Goal: Find specific page/section: Find specific page/section

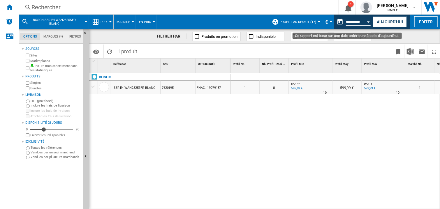
scroll to position [0, 0]
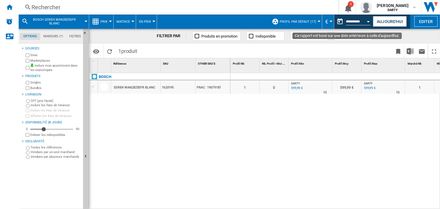
click at [366, 22] on button "Open calendar" at bounding box center [369, 20] width 10 height 10
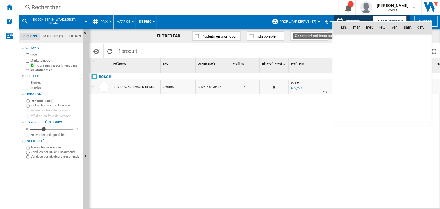
scroll to position [2781, 0]
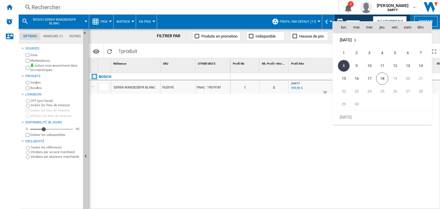
drag, startPoint x: 356, startPoint y: 75, endPoint x: 21, endPoint y: 6, distance: 341.9
click at [356, 75] on span "16" at bounding box center [357, 79] width 12 height 12
type input "**********"
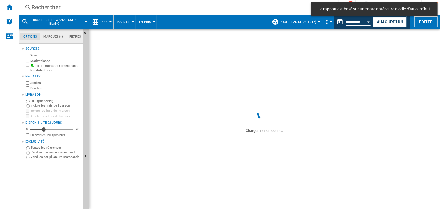
click at [49, 9] on div "Rechercher" at bounding box center [177, 7] width 292 height 8
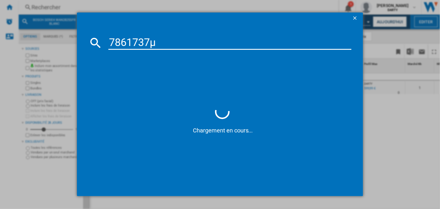
type input "7861737"
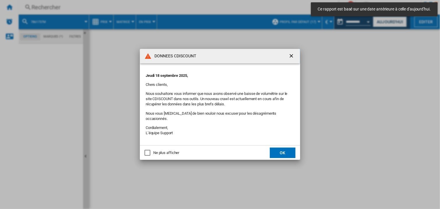
click at [150, 152] on div "Ne plus afficher" at bounding box center [148, 153] width 6 height 6
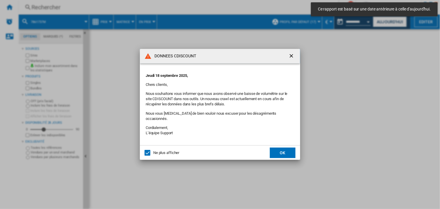
click at [279, 149] on button "OK" at bounding box center [283, 153] width 26 height 10
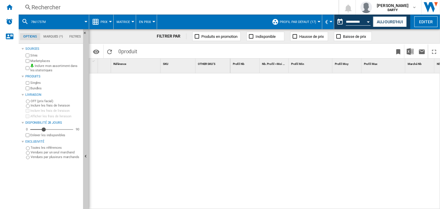
click at [235, 130] on div at bounding box center [336, 141] width 210 height 136
click at [56, 6] on div "Rechercher" at bounding box center [177, 7] width 292 height 8
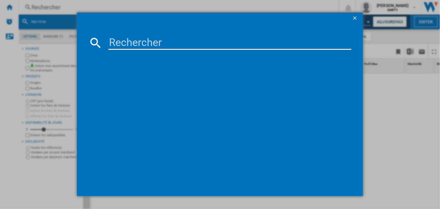
click at [114, 41] on input at bounding box center [229, 43] width 243 height 14
paste input "4774787"
type input "4774787"
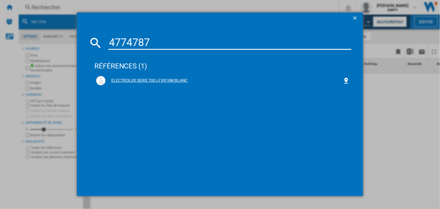
click at [178, 79] on div "ELECTROLUX SERIE 700 LFV616W BLANC" at bounding box center [224, 81] width 237 height 6
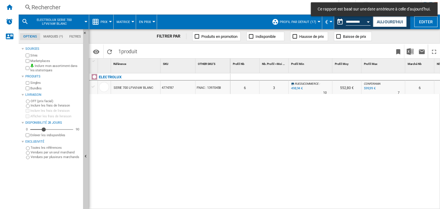
click at [345, 75] on div at bounding box center [347, 77] width 29 height 7
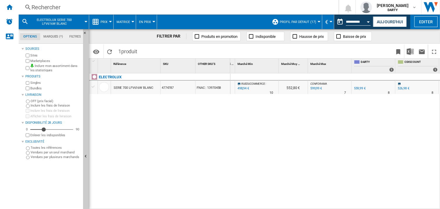
click at [324, 75] on div at bounding box center [330, 77] width 44 height 7
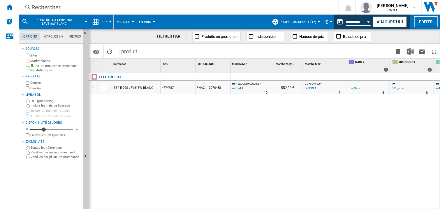
scroll to position [0, 204]
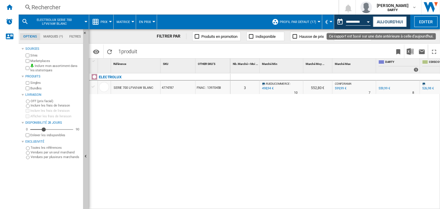
click at [367, 22] on button "Open calendar" at bounding box center [369, 21] width 10 height 10
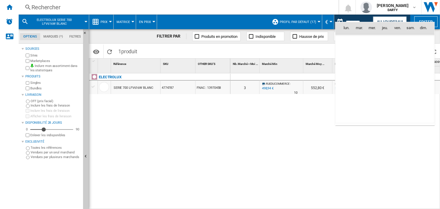
scroll to position [2781, 0]
click at [385, 81] on span "18" at bounding box center [385, 79] width 12 height 12
type input "**********"
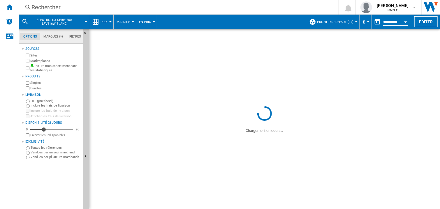
click at [41, 6] on div "Rechercher" at bounding box center [177, 7] width 292 height 8
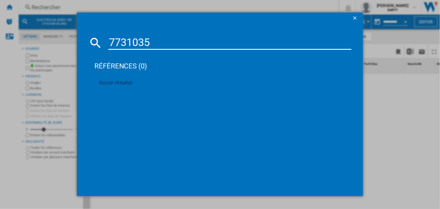
click at [147, 44] on input "7731035" at bounding box center [229, 43] width 243 height 14
paste input "667833"
type input "7667833"
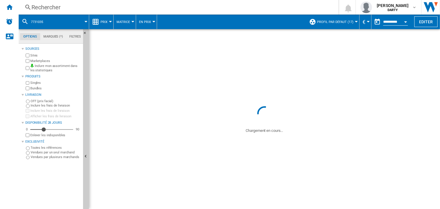
click at [405, 22] on div "Open calendar" at bounding box center [405, 21] width 3 height 1
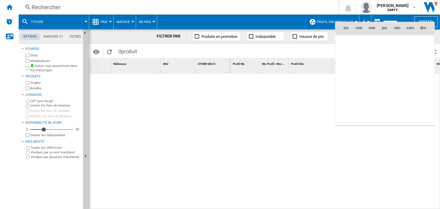
scroll to position [2781, 0]
click at [360, 75] on span "16" at bounding box center [360, 79] width 12 height 12
type input "**********"
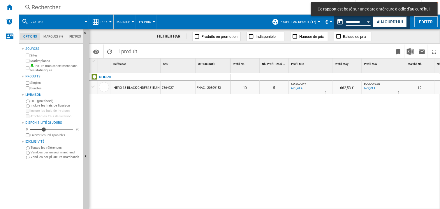
click at [310, 78] on div at bounding box center [311, 77] width 44 height 7
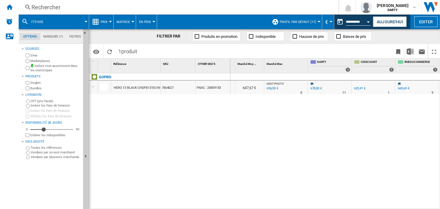
scroll to position [0, 316]
drag, startPoint x: 282, startPoint y: 124, endPoint x: 300, endPoint y: 66, distance: 60.6
click at [284, 121] on div "0 0 0 0 10 5 CDISCOUNT : -8.2 % 623,41 € % N/A 1 CDISCOUNT : 662,53 € BOULANGER…" at bounding box center [336, 141] width 210 height 136
click at [50, 8] on div "Rechercher" at bounding box center [177, 7] width 292 height 8
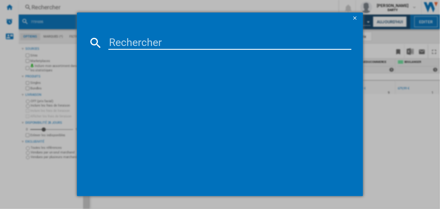
type input "4938720"
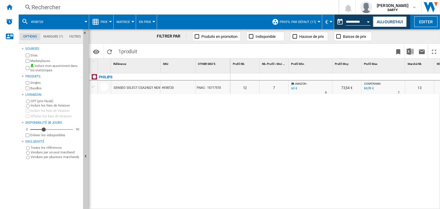
drag, startPoint x: 351, startPoint y: 125, endPoint x: 374, endPoint y: 80, distance: 51.2
click at [352, 125] on div "0 0 0 0 12 7 AMAZON : -23.9 % 60 € % N/A 9 AMAZON : 73,54 € CONFORAMA : +7.7 % …" at bounding box center [336, 141] width 210 height 136
click at [382, 20] on button "Aujourd'hui" at bounding box center [390, 21] width 34 height 11
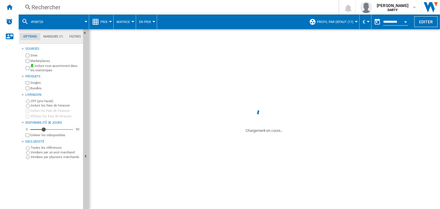
click at [408, 21] on button "Open calendar" at bounding box center [406, 21] width 10 height 10
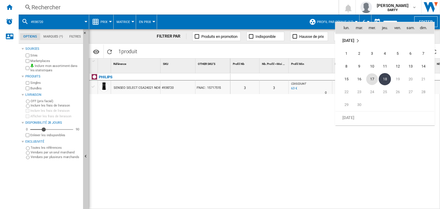
scroll to position [2781, 0]
click at [375, 81] on span "17" at bounding box center [372, 79] width 12 height 12
type input "**********"
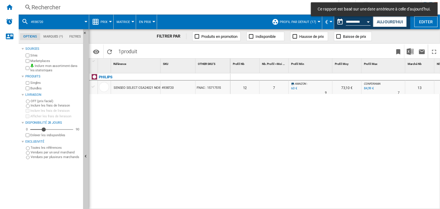
click at [373, 75] on div at bounding box center [384, 77] width 44 height 7
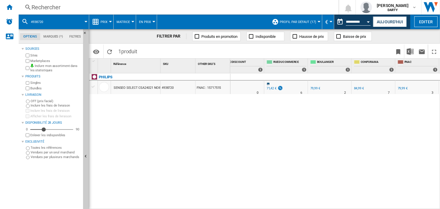
scroll to position [0, 277]
